Goal: Communication & Community: Answer question/provide support

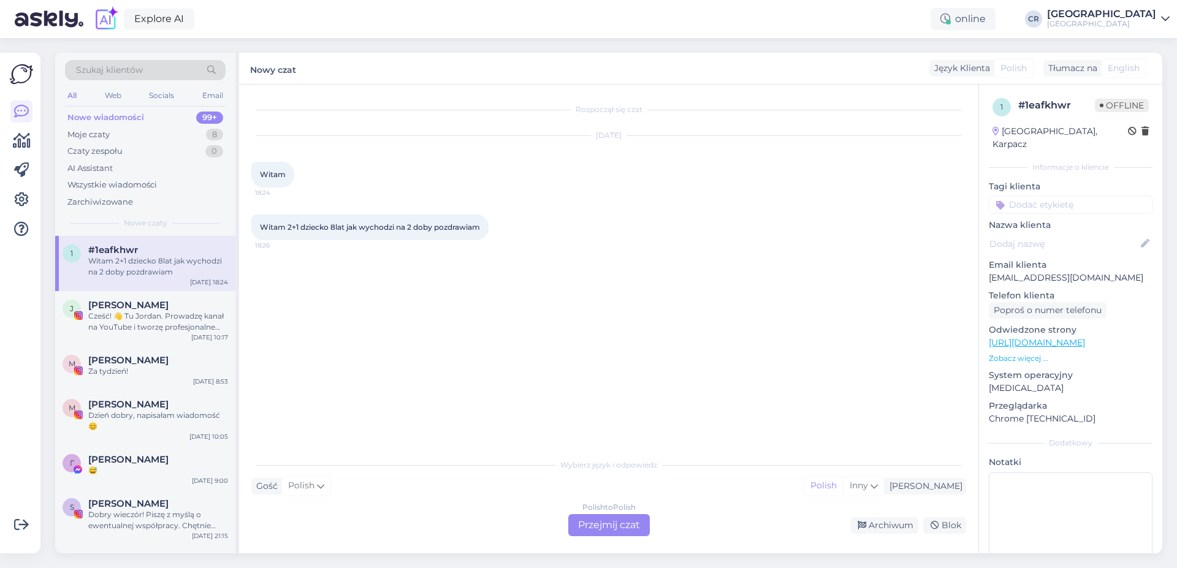
click at [583, 520] on div "Polish to Polish Przejmij czat" at bounding box center [609, 525] width 82 height 22
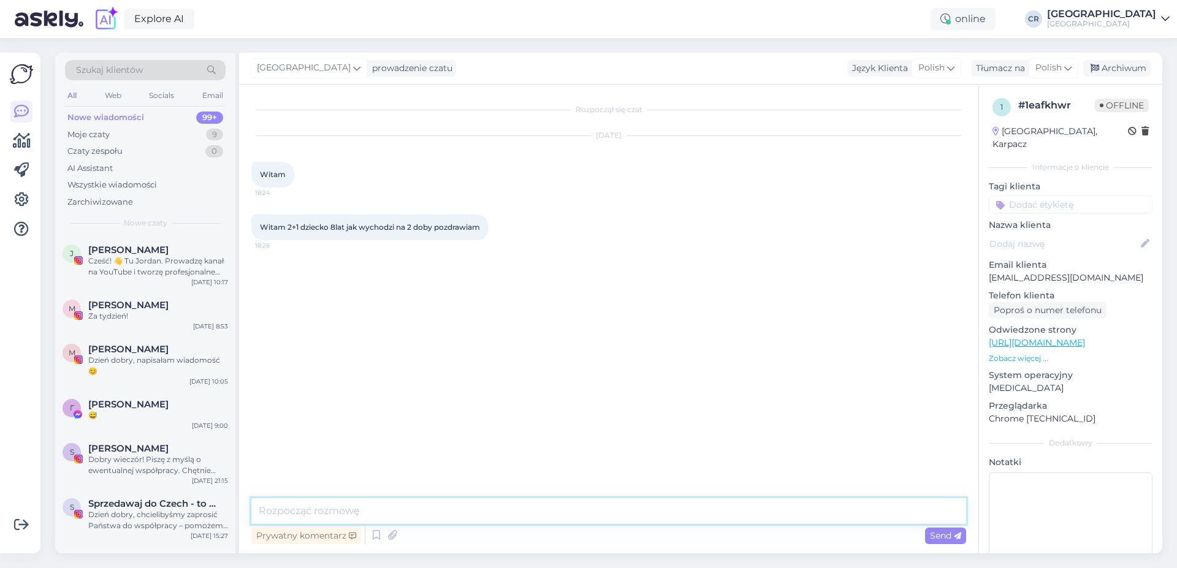
click at [339, 504] on textarea at bounding box center [608, 511] width 715 height 26
click at [311, 504] on textarea at bounding box center [608, 511] width 715 height 26
click at [286, 513] on textarea "Dzieńdobry" at bounding box center [608, 511] width 715 height 26
click at [318, 509] on textarea "Dzień dobry" at bounding box center [608, 511] width 715 height 26
drag, startPoint x: 352, startPoint y: 512, endPoint x: 323, endPoint y: 515, distance: 29.0
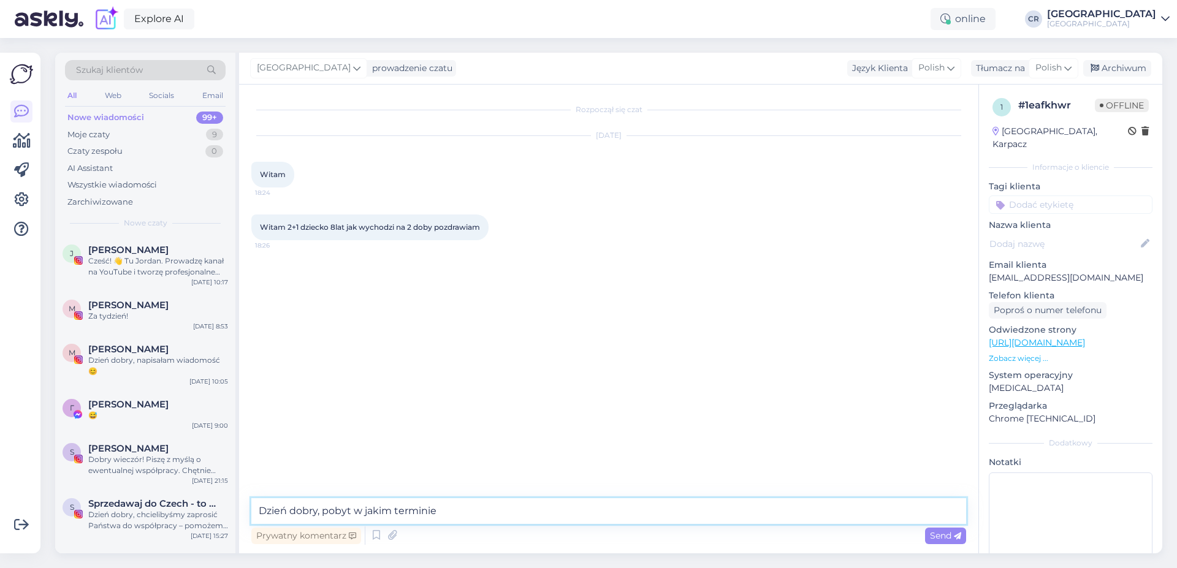
click at [323, 515] on textarea "Dzień dobry, pobyt w jakim terminie" at bounding box center [608, 511] width 715 height 26
click at [420, 511] on textarea "Dzień dobry, w jakim terminie" at bounding box center [608, 511] width 715 height 26
paste textarea "pobyt"
type textarea "Dzień dobry, w jakim terminie interesuje Państwa pobyt?"
click at [949, 538] on span "Send" at bounding box center [945, 535] width 31 height 11
